Goal: Find specific page/section: Find specific page/section

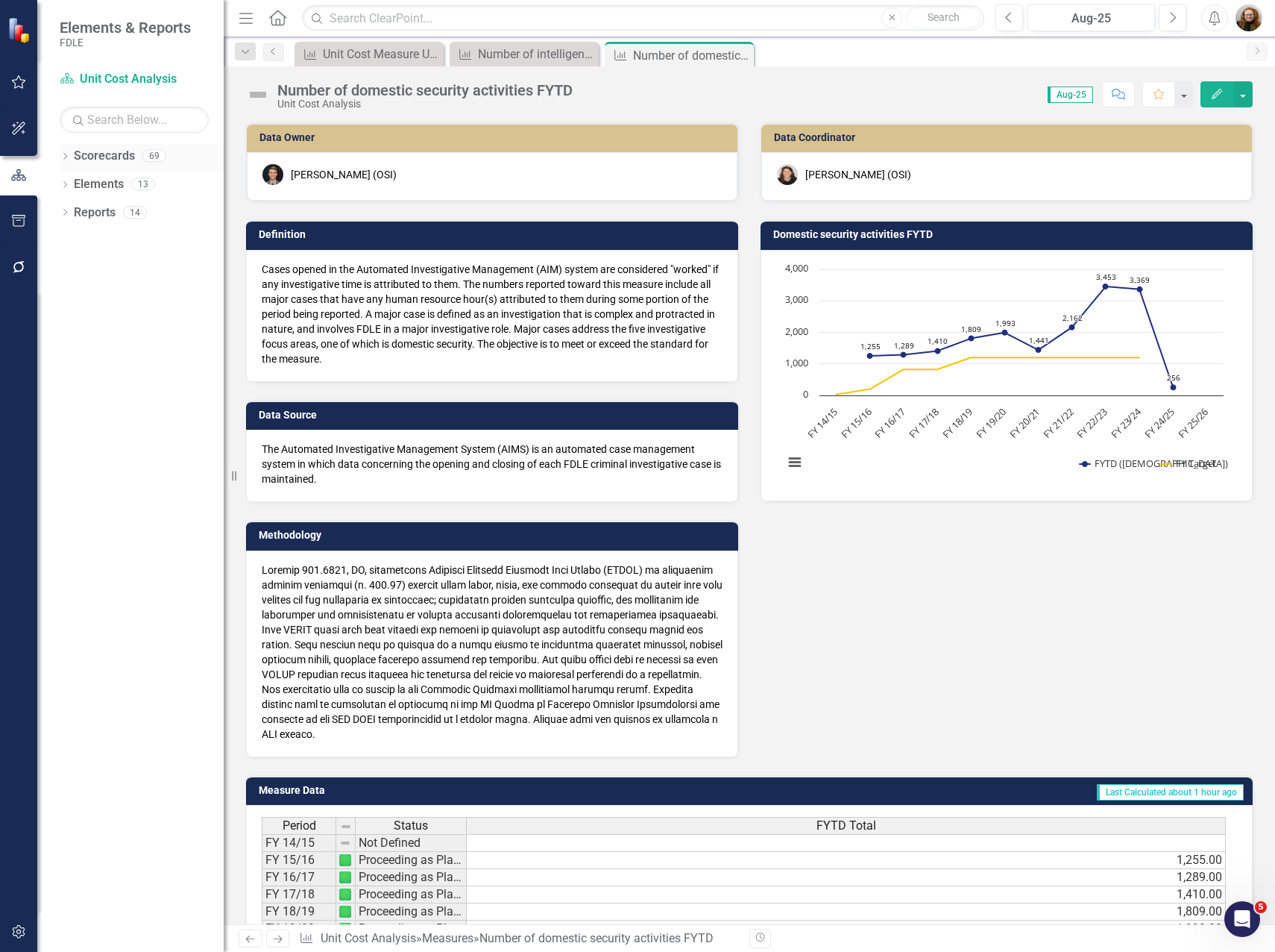
click at [65, 158] on icon at bounding box center [65, 156] width 4 height 6
click at [71, 240] on icon "Dropdown" at bounding box center [73, 240] width 11 height 9
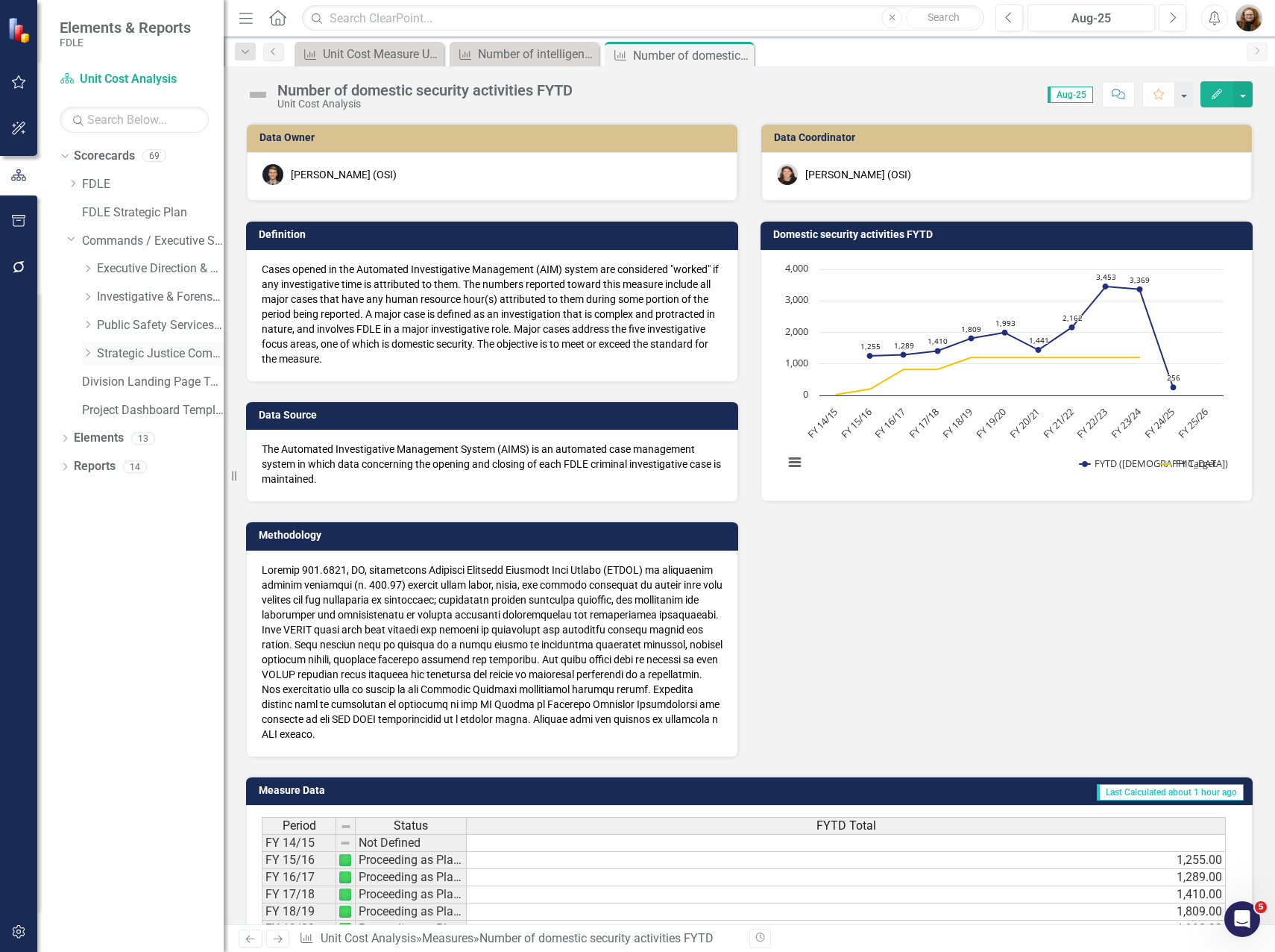
click at [84, 357] on icon "Dropdown" at bounding box center [88, 353] width 11 height 9
click at [123, 409] on link "Criminal Justice Professionalism, Standards & Training Services" at bounding box center [168, 410] width 112 height 17
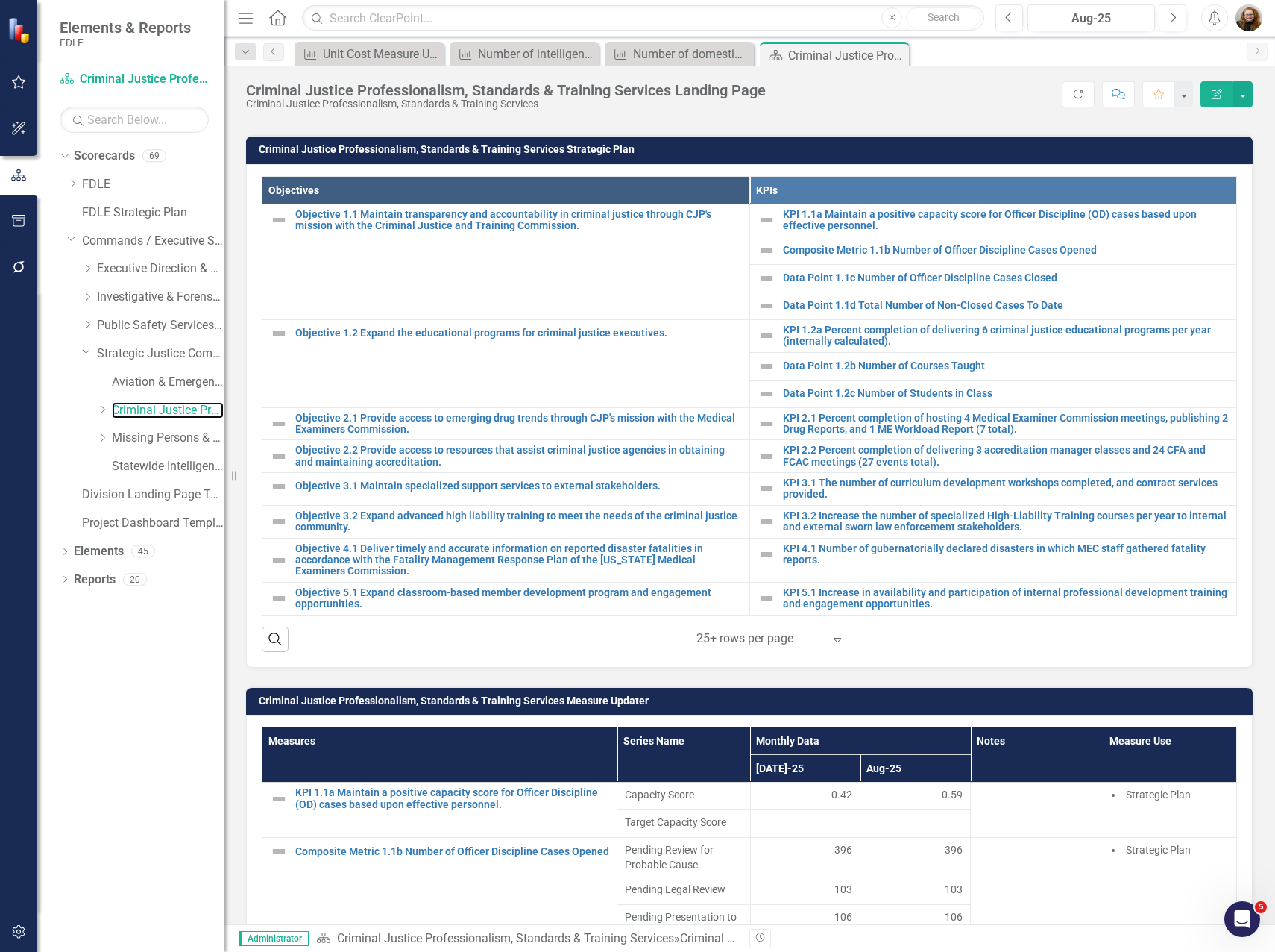
scroll to position [671, 0]
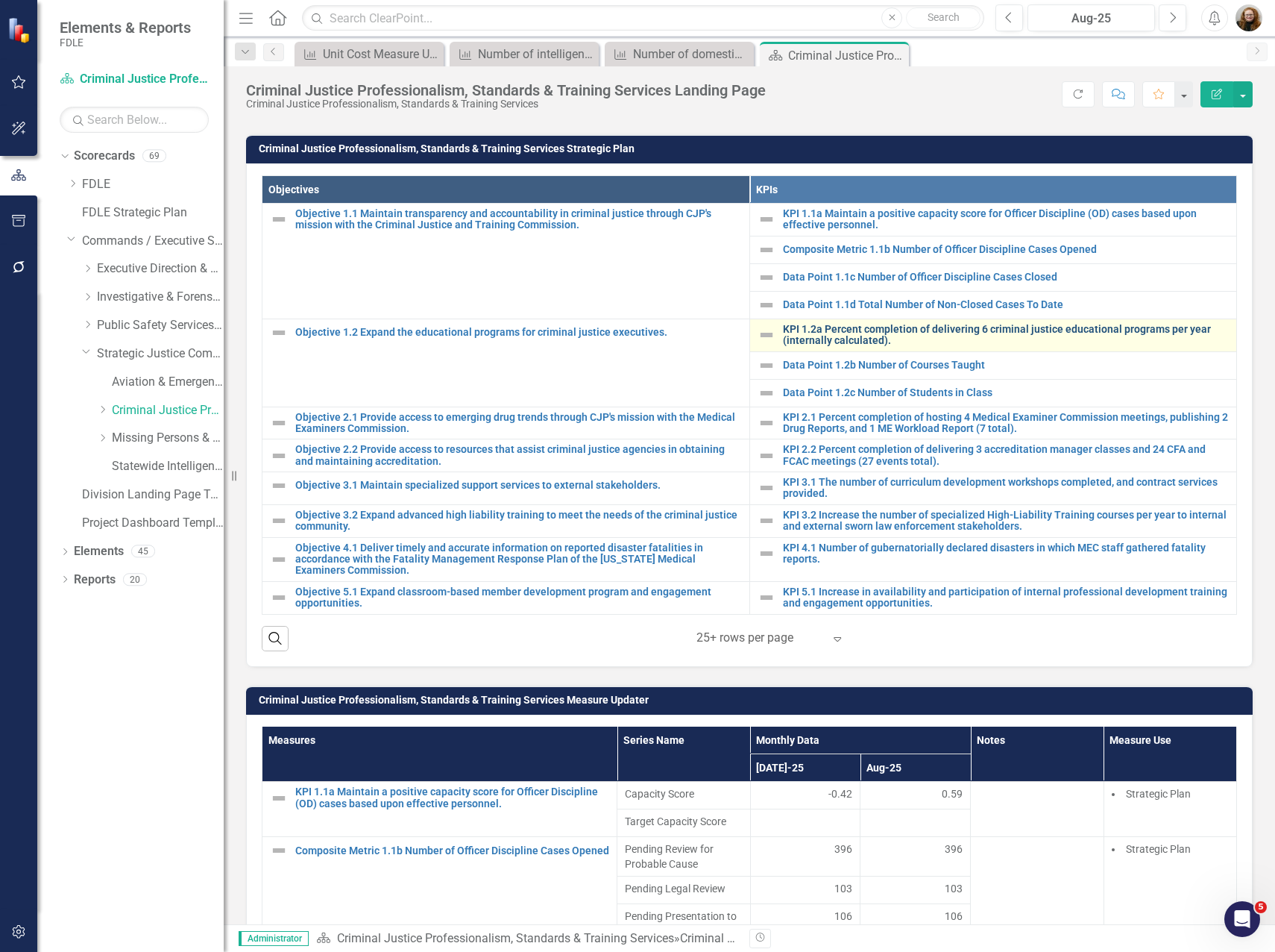
click at [861, 329] on link "KPI 1.2a Percent completion of delivering 6 criminal justice educational progra…" at bounding box center [1006, 335] width 447 height 23
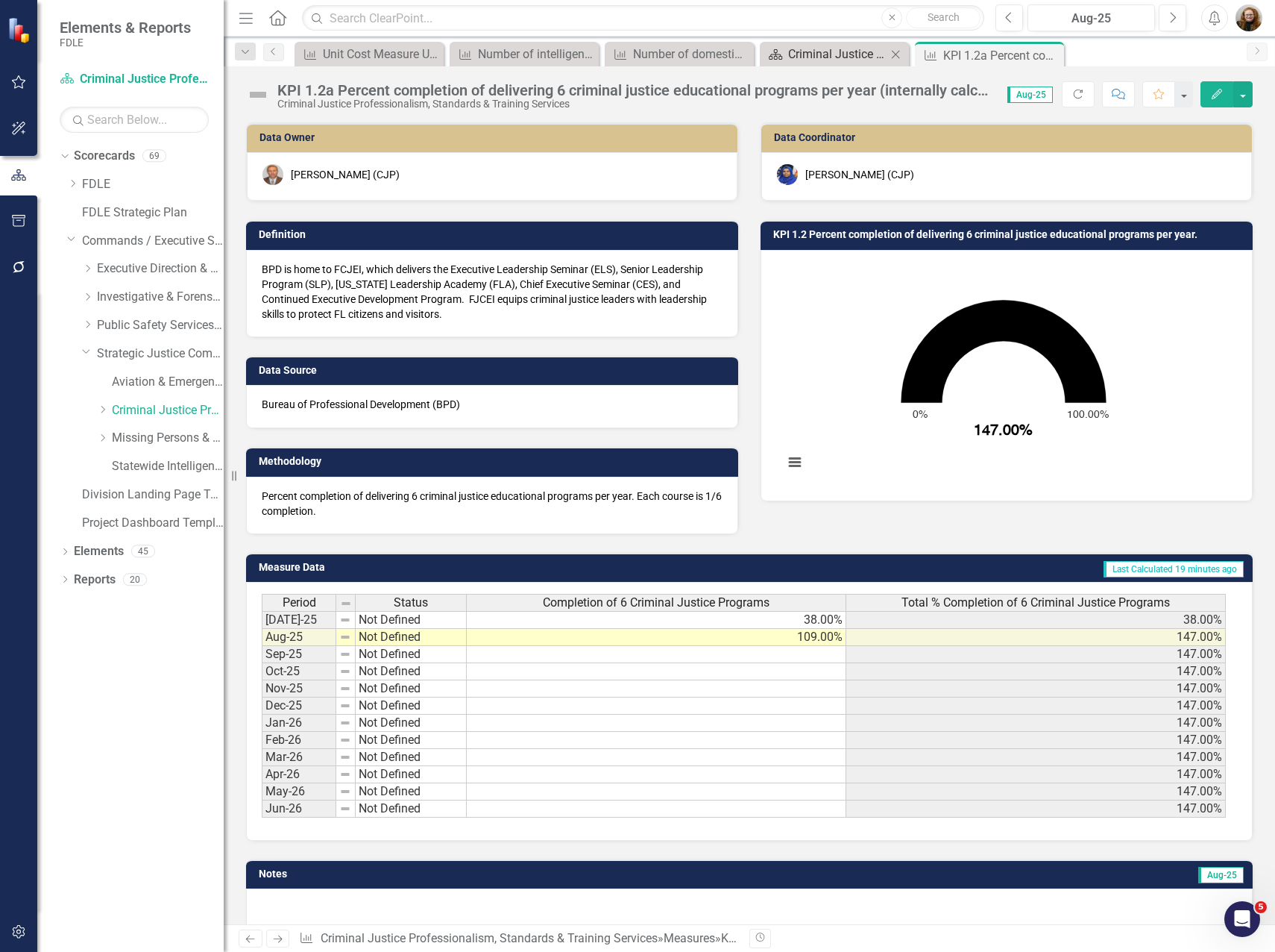
click at [828, 54] on div "Criminal Justice Professionalism, Standards & Training Services Landing Page" at bounding box center [836, 54] width 98 height 19
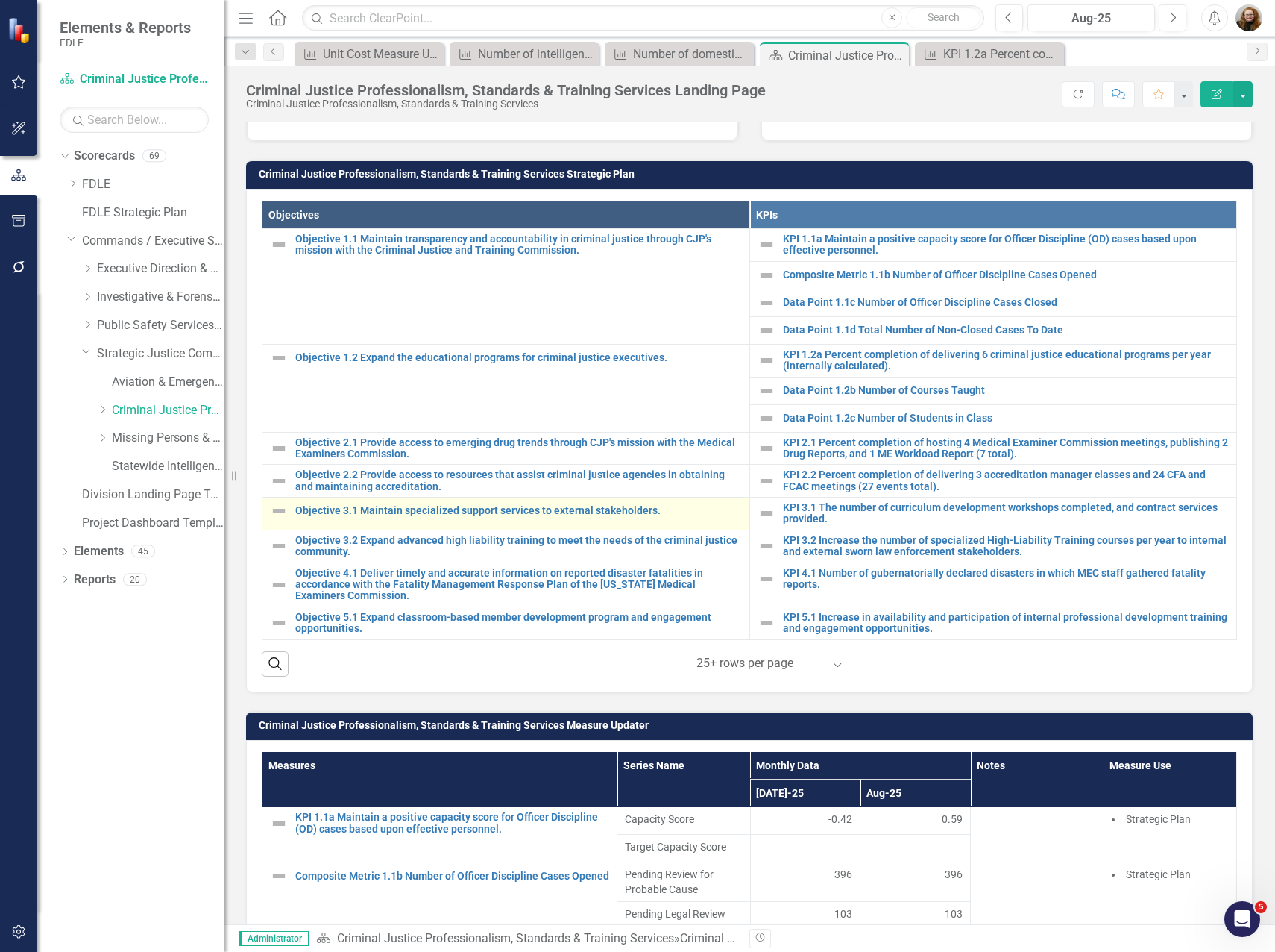
scroll to position [671, 0]
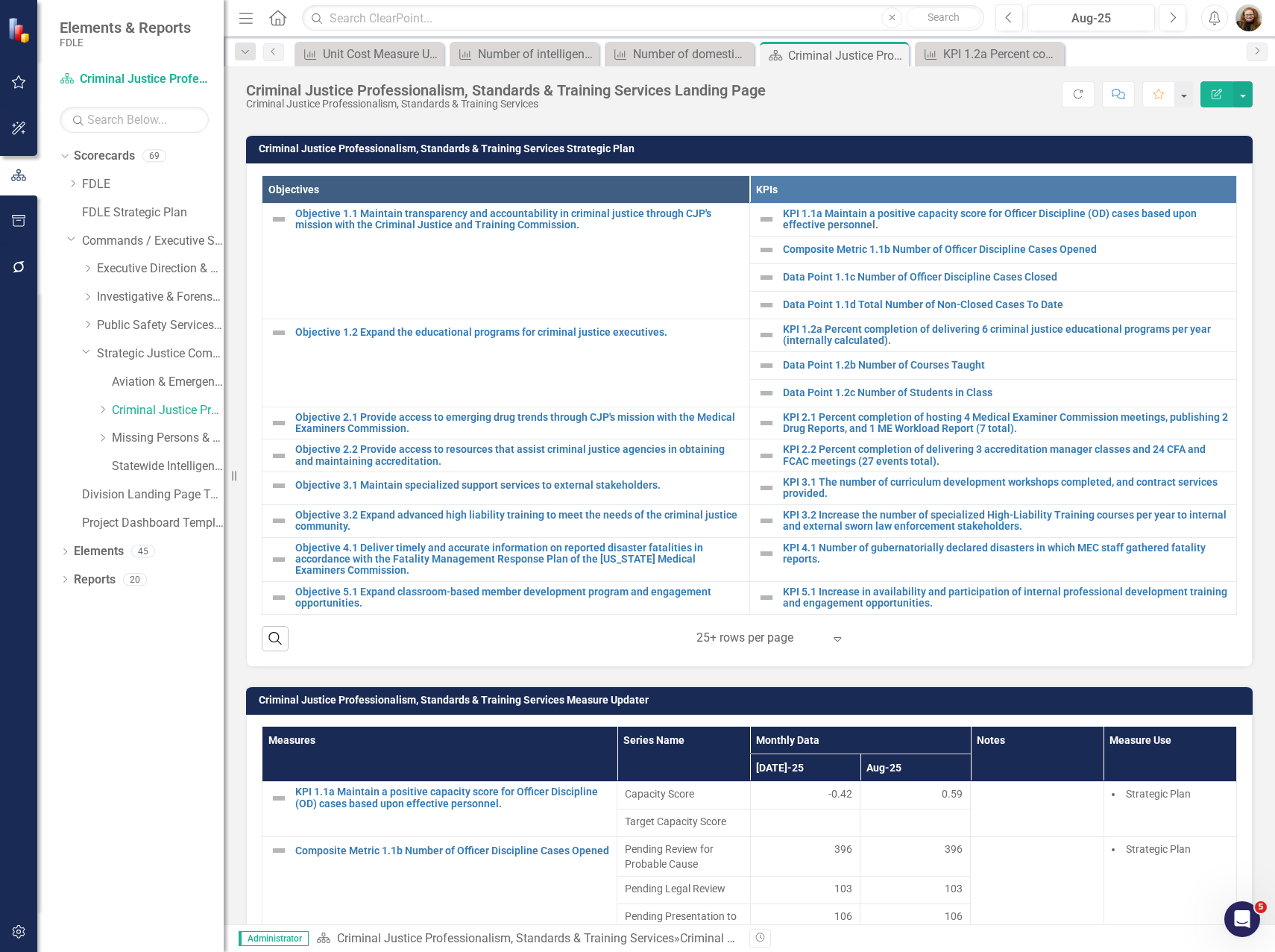
click at [122, 733] on div "Dropdown Scorecards 69 Dropdown FDLE Commissioner's Initiative Team Project Das…" at bounding box center [131, 547] width 187 height 807
